Goal: Task Accomplishment & Management: Manage account settings

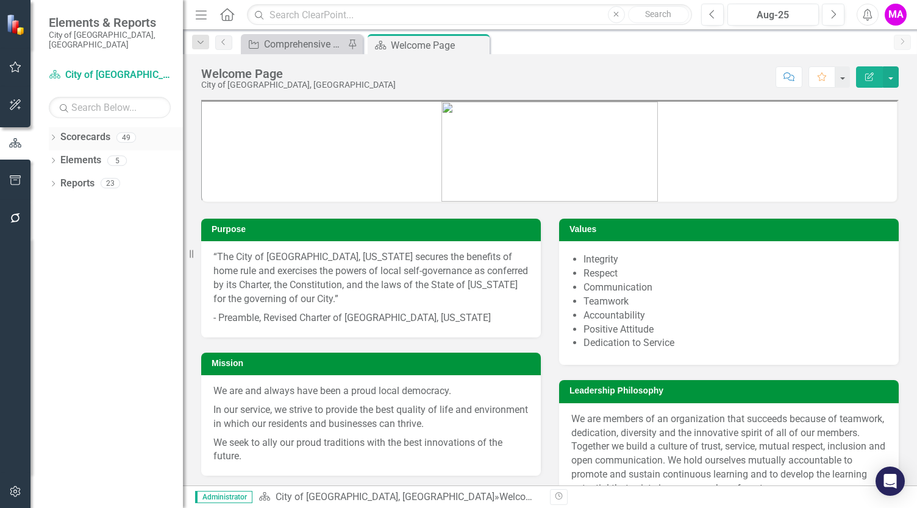
click at [79, 130] on link "Scorecards" at bounding box center [85, 137] width 50 height 14
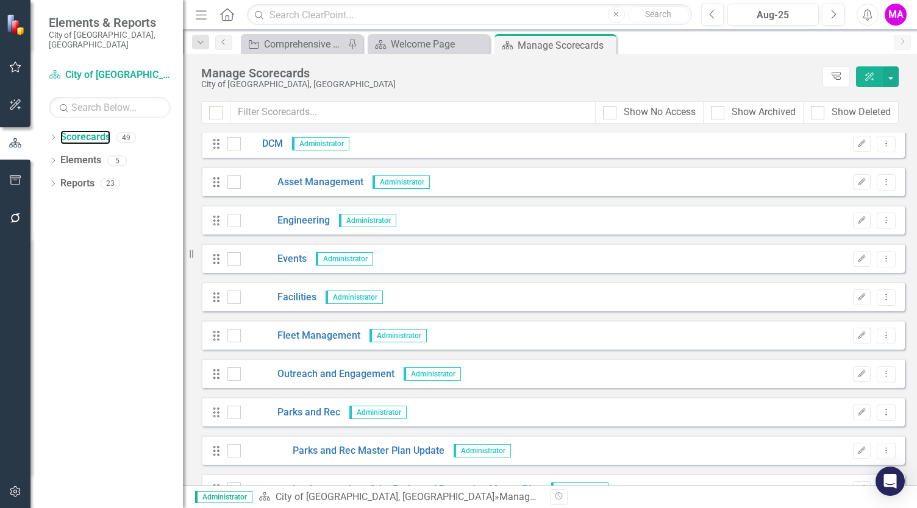
scroll to position [543, 0]
click at [881, 413] on icon "Dropdown Menu" at bounding box center [886, 412] width 10 height 8
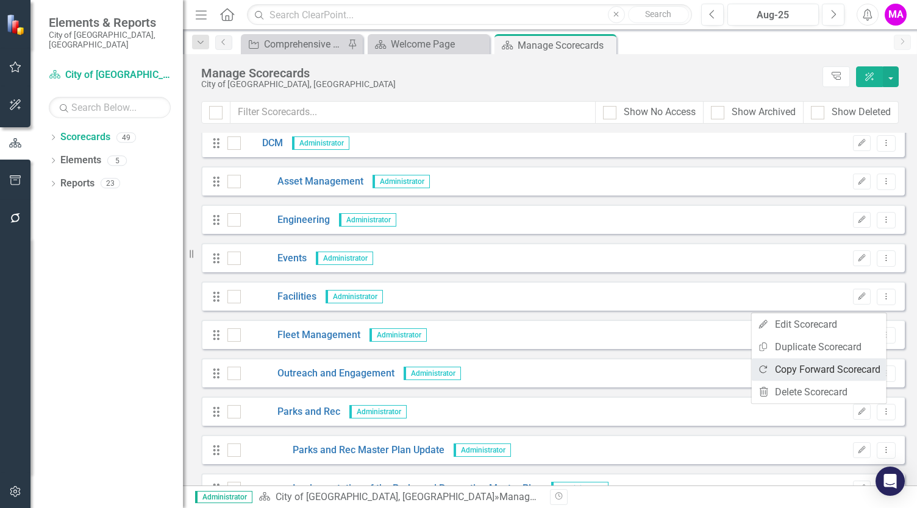
click at [846, 369] on link "Copy Forward Copy Forward Scorecard" at bounding box center [819, 369] width 135 height 23
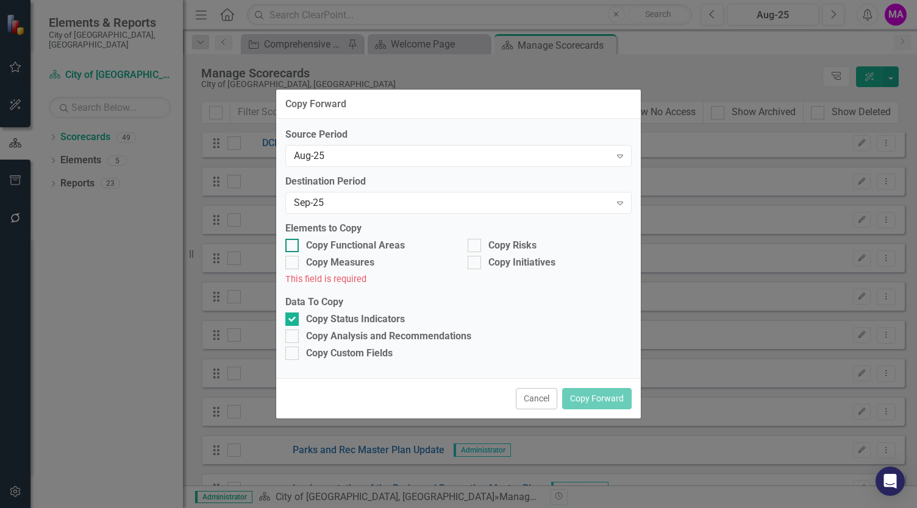
click at [292, 246] on input "Copy Functional Areas" at bounding box center [289, 243] width 8 height 8
checkbox input "true"
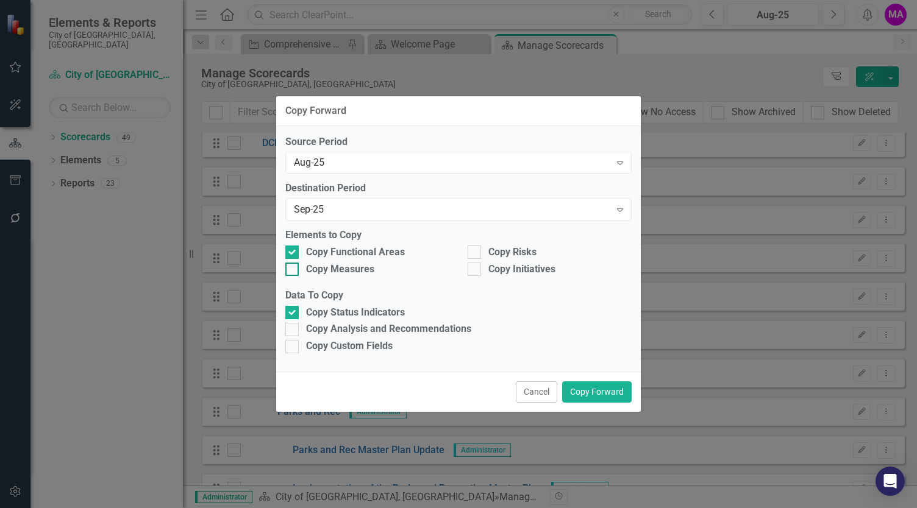
click at [295, 271] on div at bounding box center [291, 269] width 13 height 13
click at [293, 271] on input "Copy Measures" at bounding box center [289, 267] width 8 height 8
checkbox input "true"
click at [479, 252] on div at bounding box center [474, 252] width 13 height 13
click at [476, 252] on input "Copy Risks" at bounding box center [472, 250] width 8 height 8
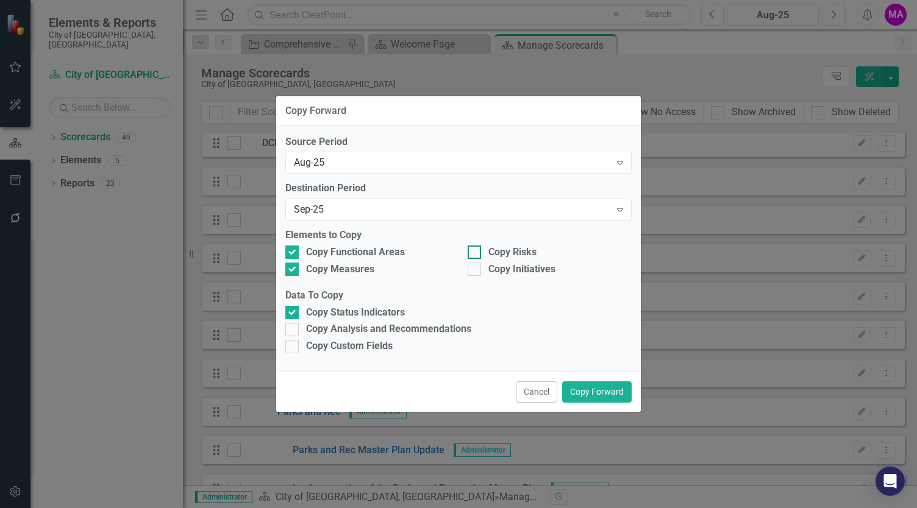
checkbox input "true"
click at [477, 267] on div at bounding box center [474, 269] width 13 height 13
click at [476, 267] on input "Copy Initiatives" at bounding box center [472, 267] width 8 height 8
checkbox input "true"
click at [289, 331] on input "Copy Analysis and Recommendations" at bounding box center [289, 327] width 8 height 8
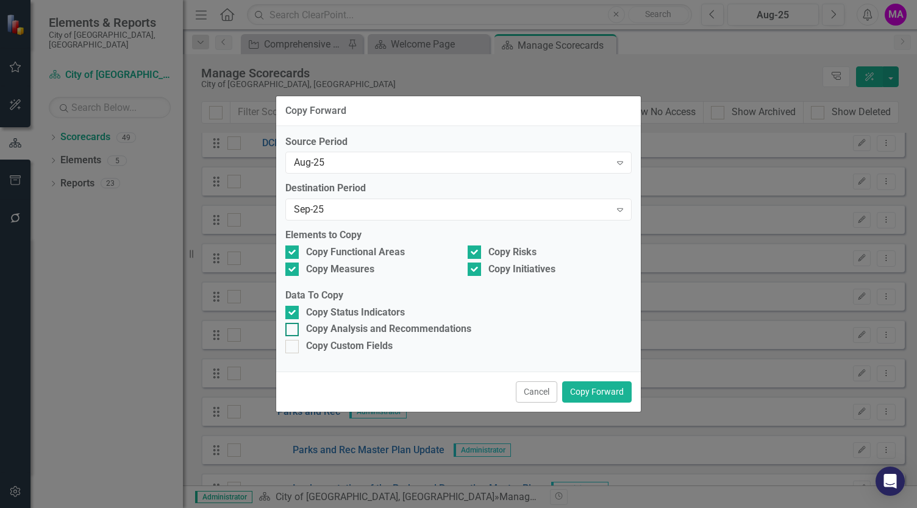
checkbox input "true"
click at [601, 394] on button "Copy Forward" at bounding box center [596, 392] width 69 height 21
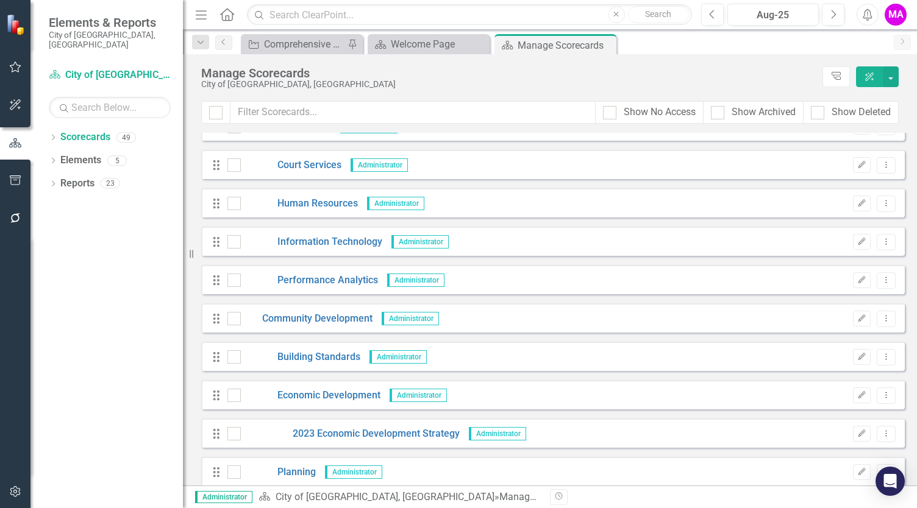
scroll to position [0, 0]
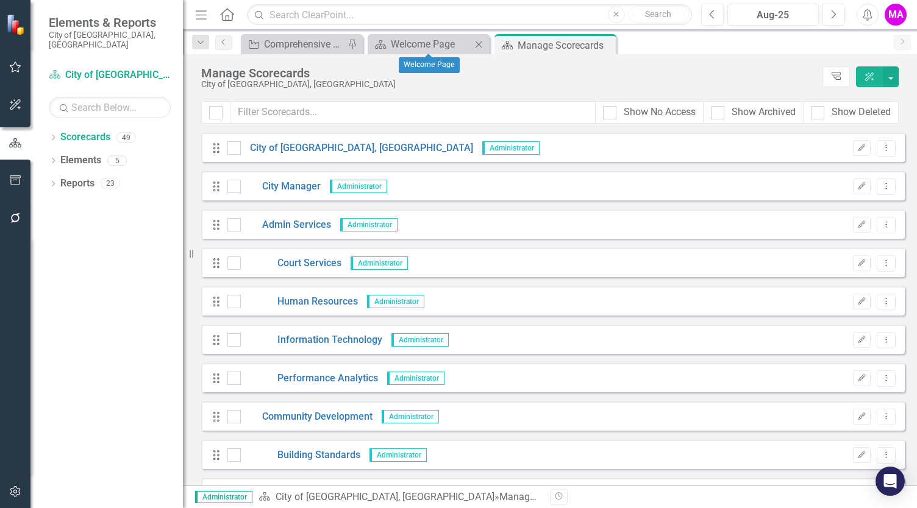
click at [480, 45] on icon "Close" at bounding box center [478, 45] width 12 height 10
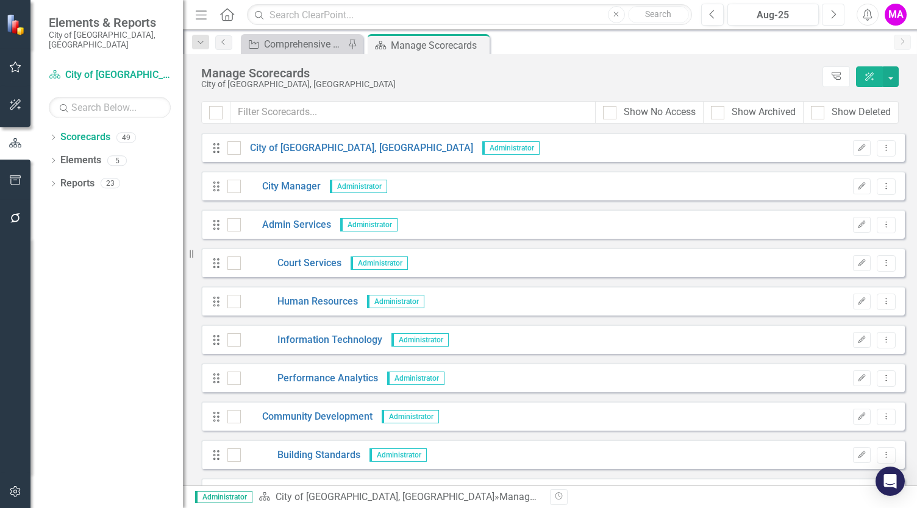
click at [825, 16] on button "Next" at bounding box center [833, 15] width 23 height 22
